Goal: Task Accomplishment & Management: Manage account settings

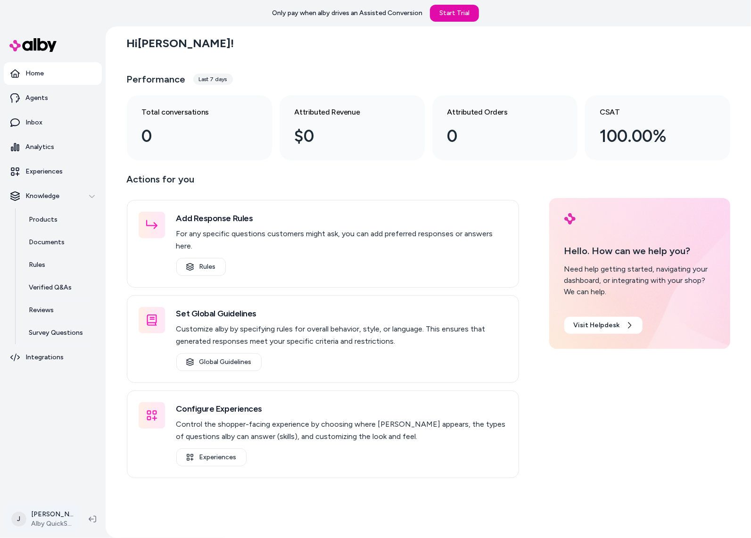
click at [49, 518] on html "Only pay when alby drives an Assisted Conversion Start Trial Home Agents Inbox …" at bounding box center [375, 269] width 751 height 538
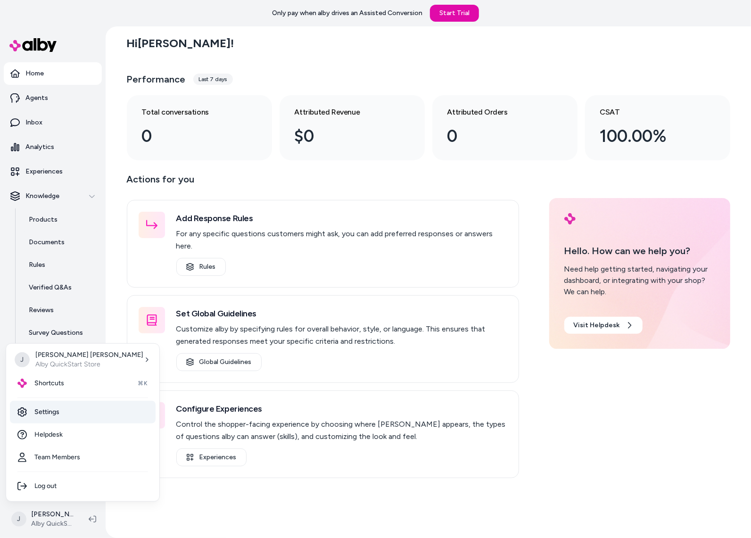
click at [63, 414] on link "Settings" at bounding box center [83, 412] width 146 height 23
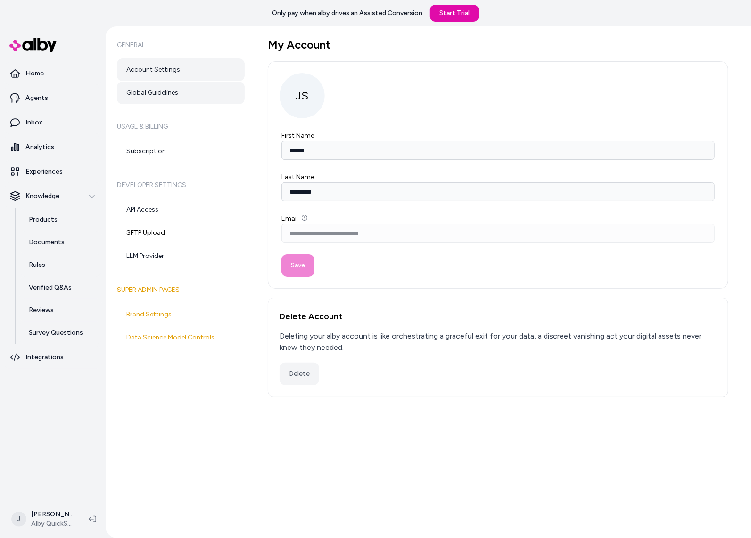
click at [157, 94] on link "Global Guidelines" at bounding box center [181, 93] width 128 height 23
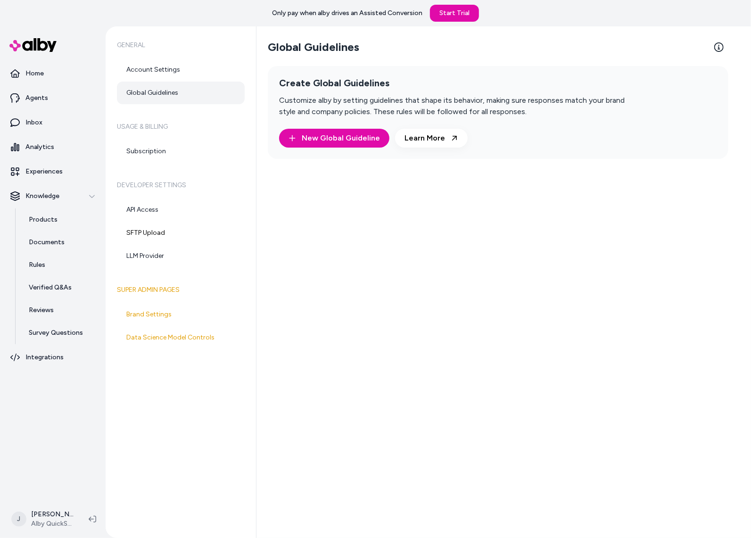
drag, startPoint x: 160, startPoint y: 435, endPoint x: 154, endPoint y: 432, distance: 7.2
click at [154, 432] on div "General Account Settings Global Guidelines Usage & Billing Subscription Develop…" at bounding box center [181, 281] width 151 height 511
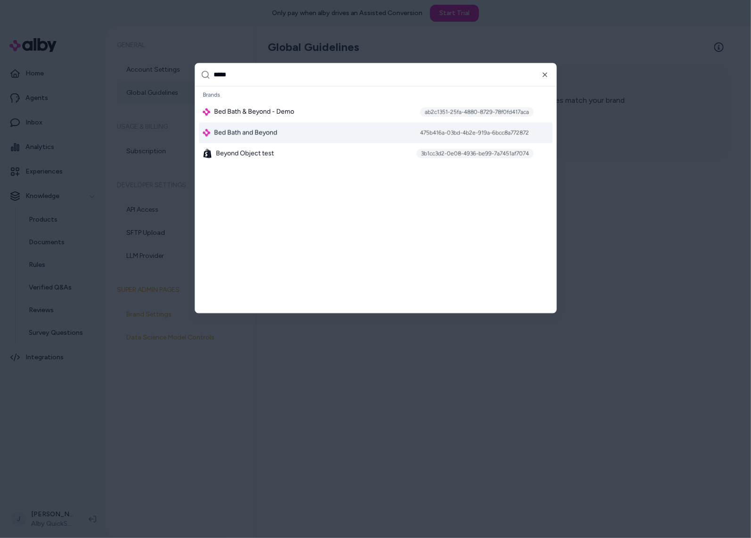
type input "*****"
click at [245, 136] on span "Bed Bath and Beyond" at bounding box center [245, 132] width 63 height 9
